Goal: Transaction & Acquisition: Purchase product/service

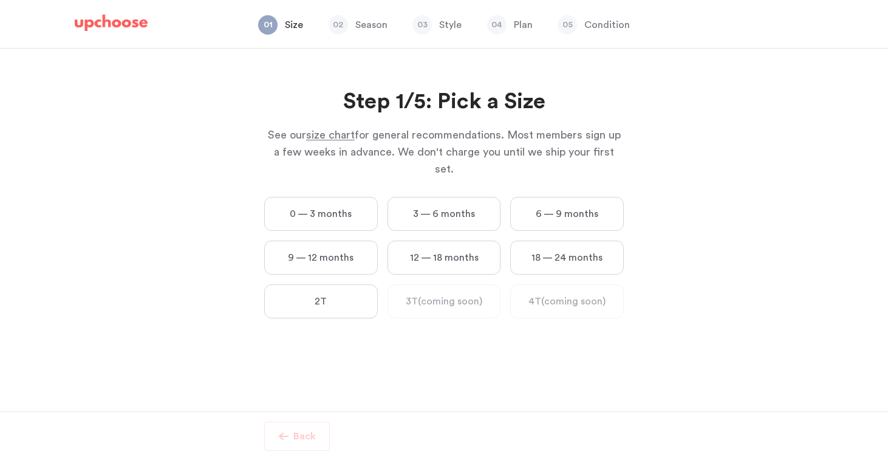
click at [466, 240] on label "12 — 18 months" at bounding box center [444, 257] width 114 height 34
click at [0, 0] on months "12 — 18 months" at bounding box center [0, 0] width 0 height 0
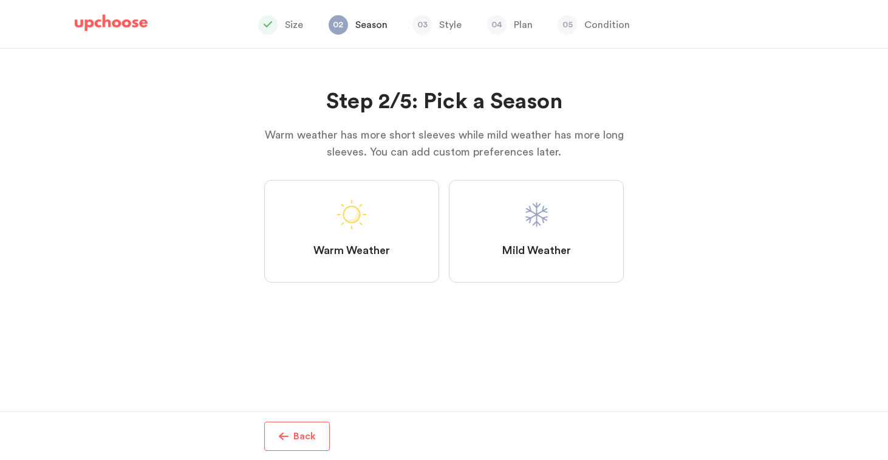
click at [497, 253] on label "Mild Weather" at bounding box center [536, 231] width 175 height 103
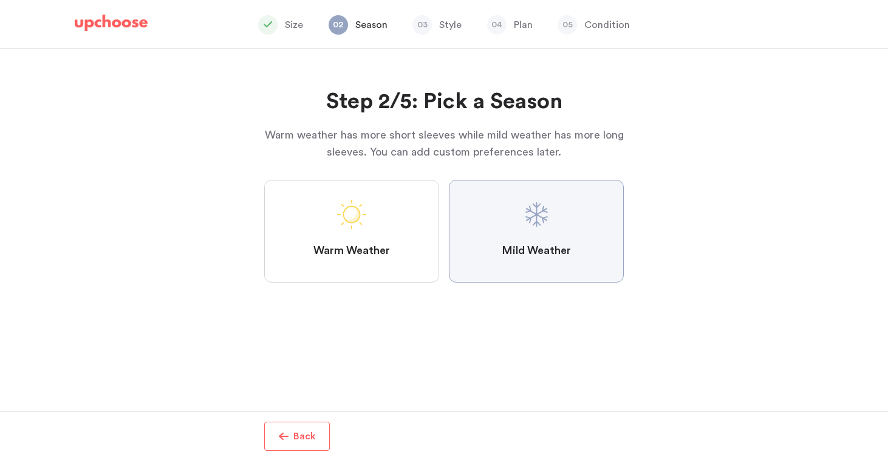
click at [0, 0] on Weather "Mild Weather" at bounding box center [0, 0] width 0 height 0
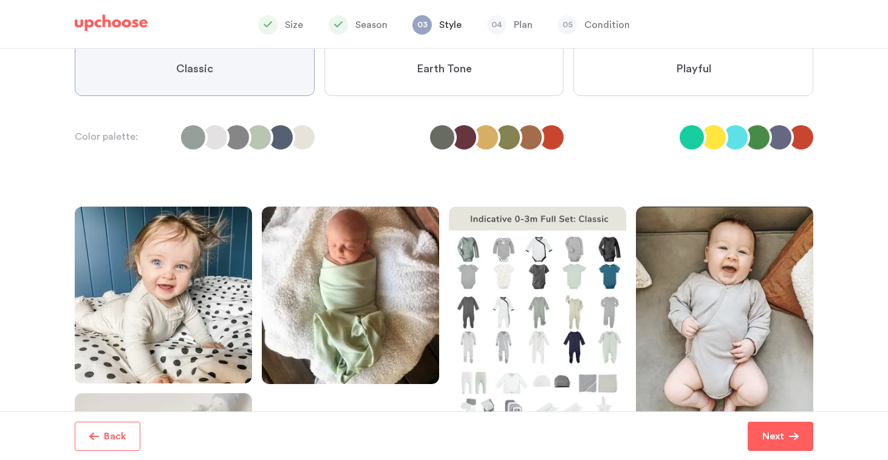
scroll to position [96, 0]
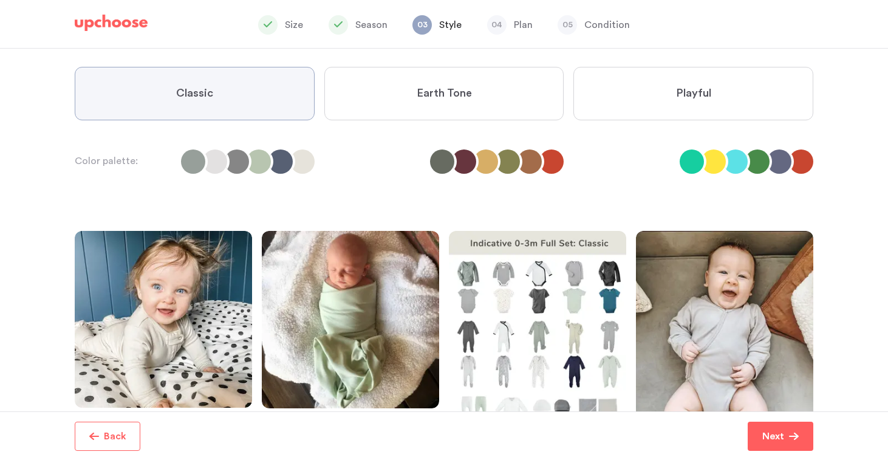
click at [448, 76] on label "Earth Tone" at bounding box center [444, 93] width 240 height 53
click at [0, 0] on Tone "Earth Tone" at bounding box center [0, 0] width 0 height 0
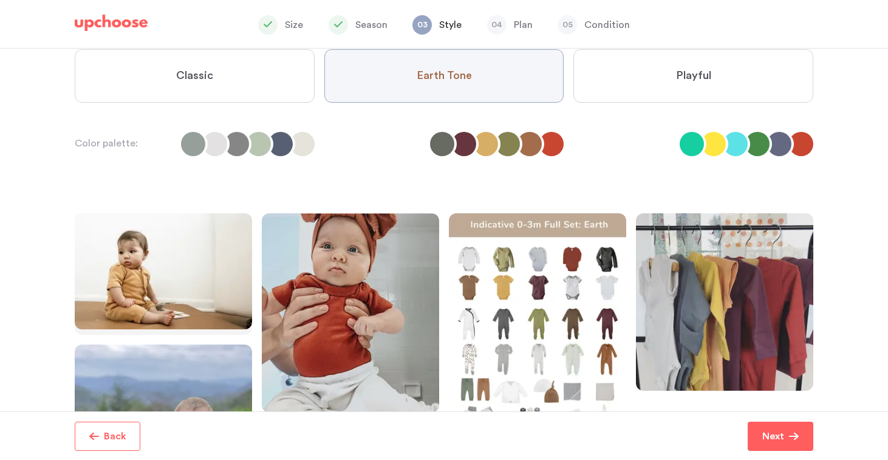
scroll to position [109, 0]
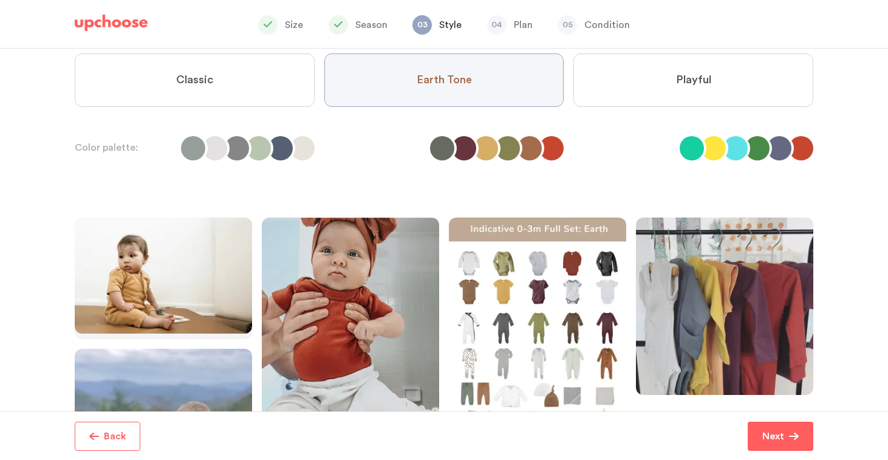
click at [238, 74] on label "Classic" at bounding box center [195, 79] width 240 height 53
click at [0, 0] on input "Classic" at bounding box center [0, 0] width 0 height 0
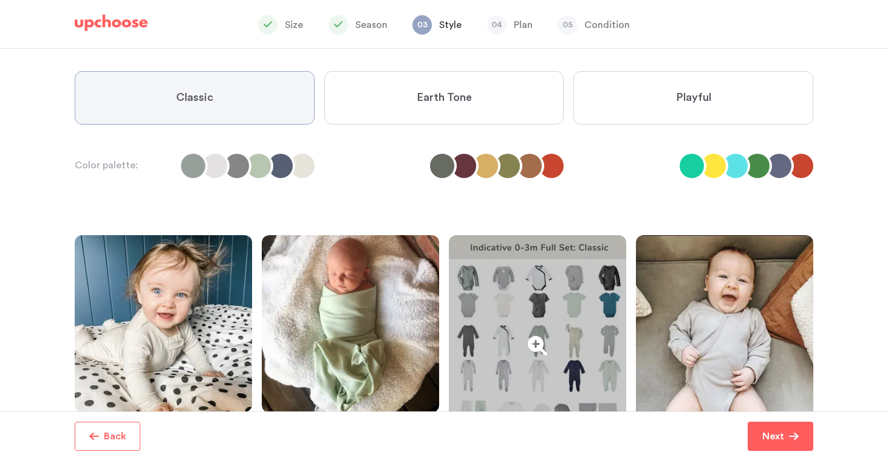
scroll to position [91, 0]
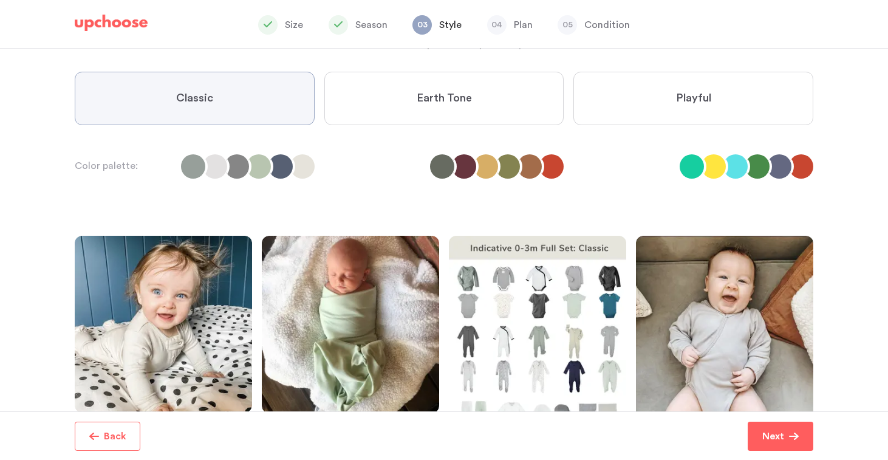
click at [415, 88] on label "Earth Tone" at bounding box center [444, 98] width 240 height 53
click at [0, 0] on Tone "Earth Tone" at bounding box center [0, 0] width 0 height 0
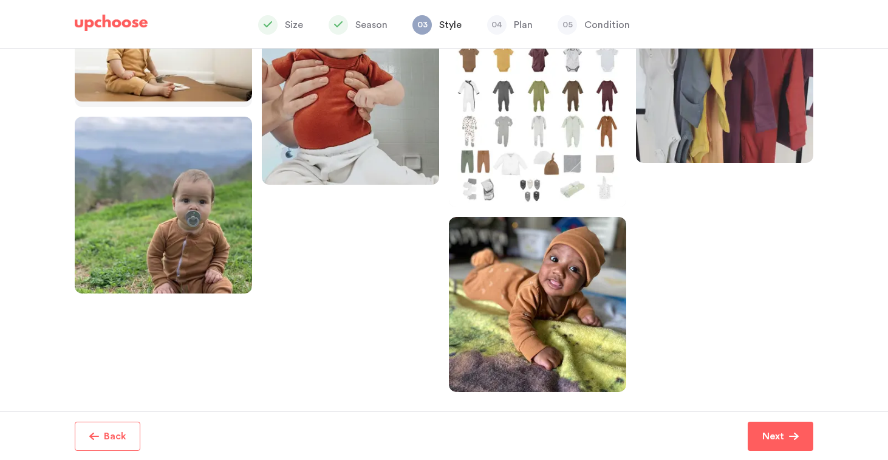
scroll to position [341, 0]
click at [762, 448] on button "Next" at bounding box center [781, 435] width 66 height 29
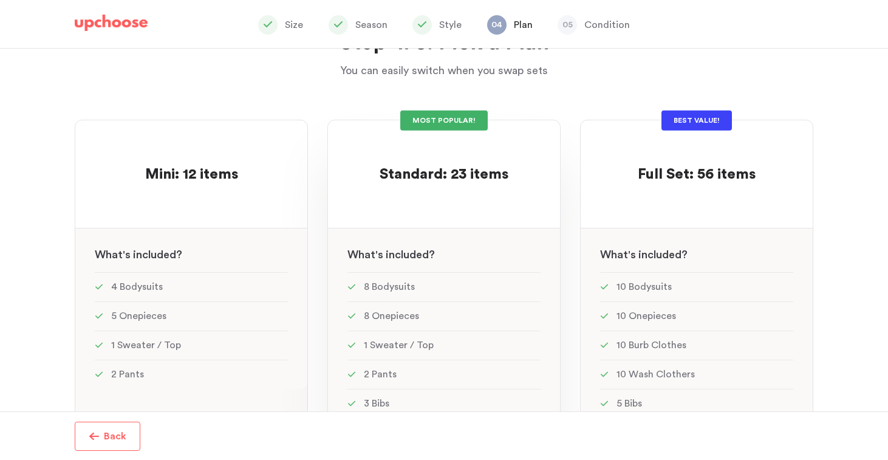
scroll to position [70, 0]
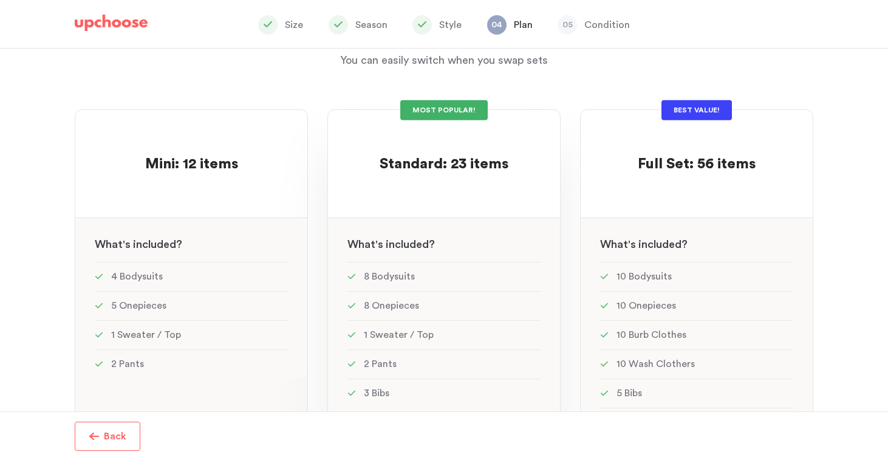
click at [503, 191] on div at bounding box center [443, 186] width 193 height 24
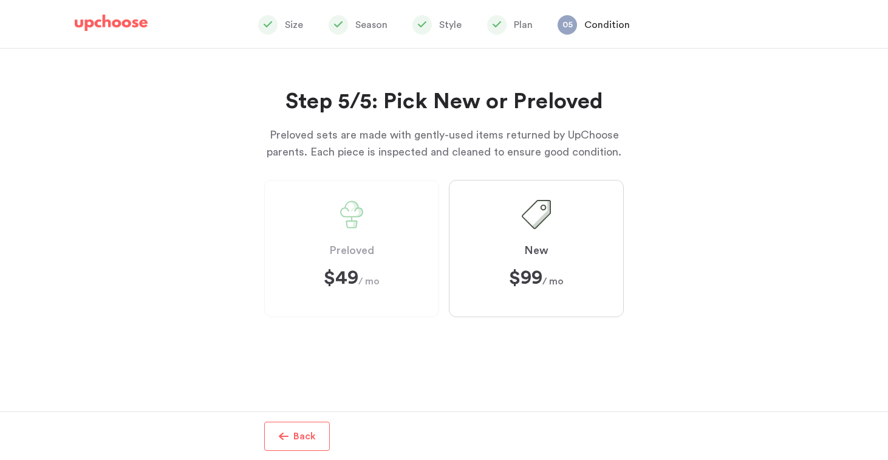
click at [401, 219] on label "Preloved $49 $49 / mo" at bounding box center [351, 248] width 175 height 137
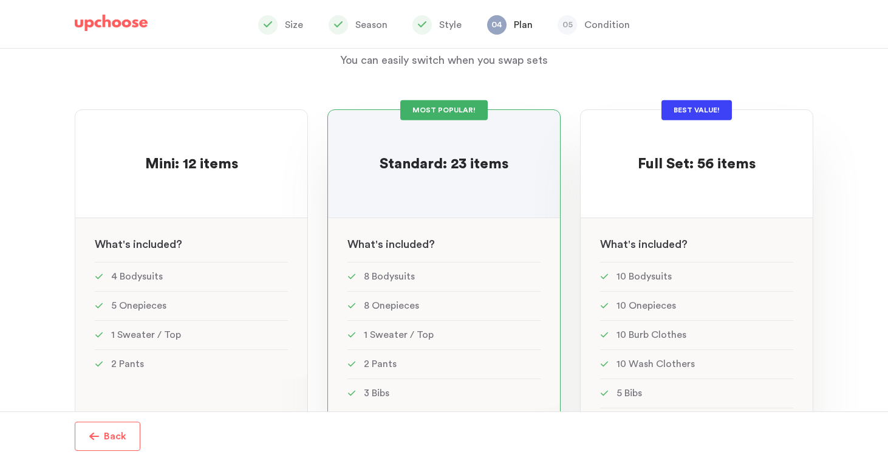
click at [627, 181] on div at bounding box center [696, 186] width 193 height 24
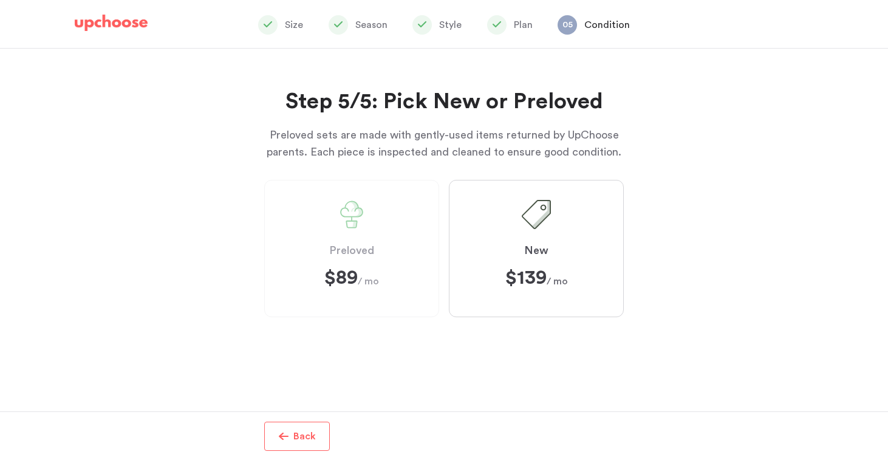
click at [341, 206] on span at bounding box center [351, 214] width 29 height 29
click at [307, 220] on label "Preloved $89 $89 / mo" at bounding box center [351, 248] width 175 height 137
click at [389, 239] on label "Preloved $89 $89 / mo" at bounding box center [351, 248] width 175 height 137
click at [417, 265] on label "Preloved $89 $89 / mo" at bounding box center [351, 248] width 175 height 137
click at [517, 262] on label "New $139 $139 / mo" at bounding box center [536, 248] width 175 height 137
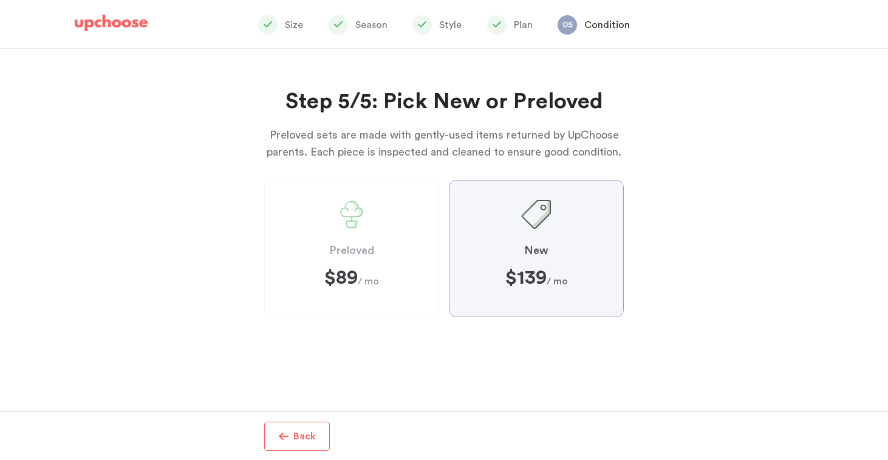
click at [0, 0] on input "New $139 $139 / mo" at bounding box center [0, 0] width 0 height 0
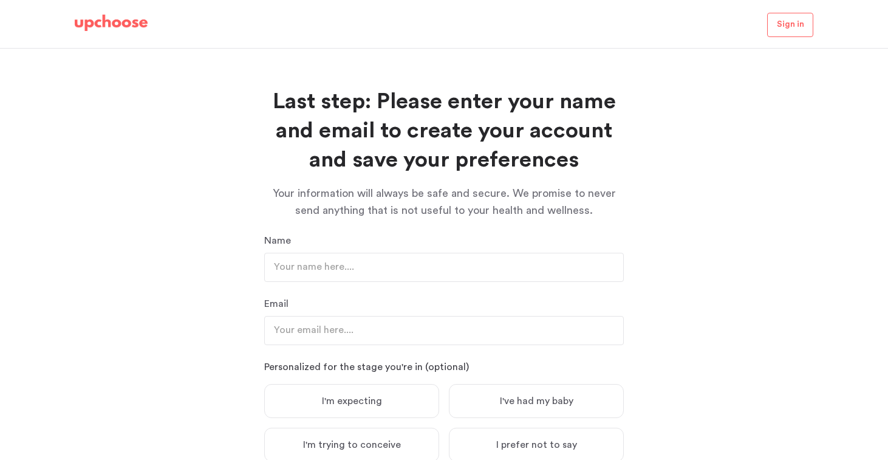
scroll to position [293, 0]
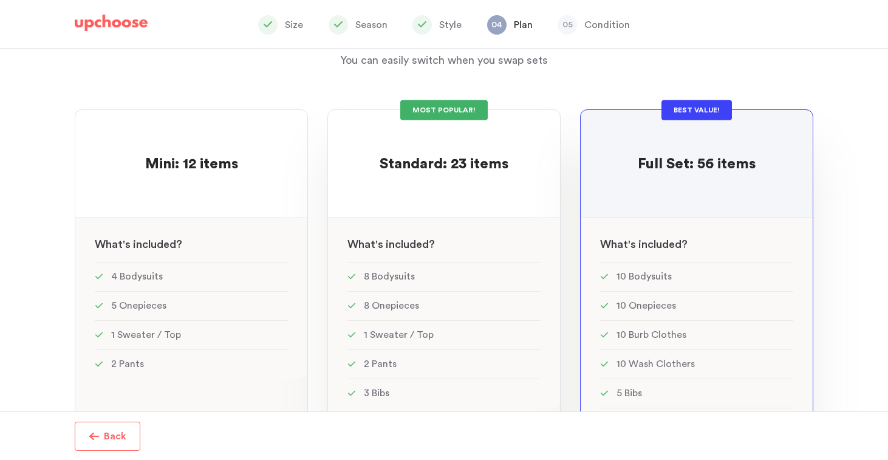
click at [460, 174] on div at bounding box center [443, 186] width 193 height 24
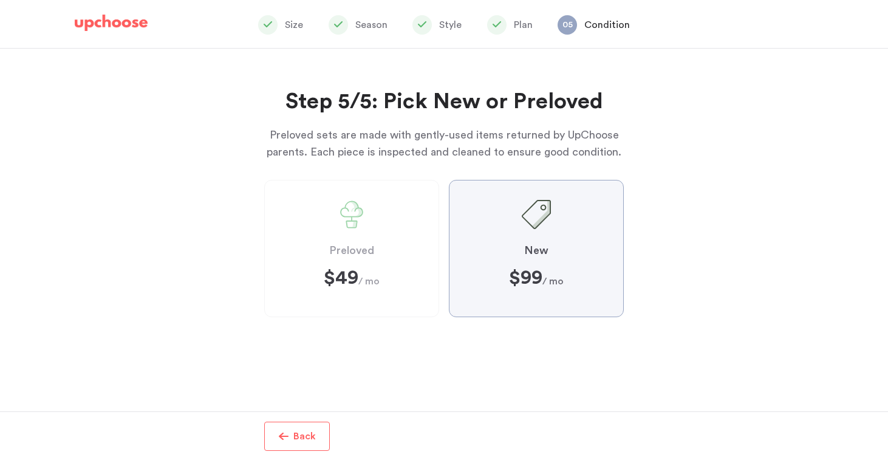
click at [372, 265] on label "Preloved $49 $49 / mo" at bounding box center [351, 248] width 175 height 137
